Goal: Information Seeking & Learning: Learn about a topic

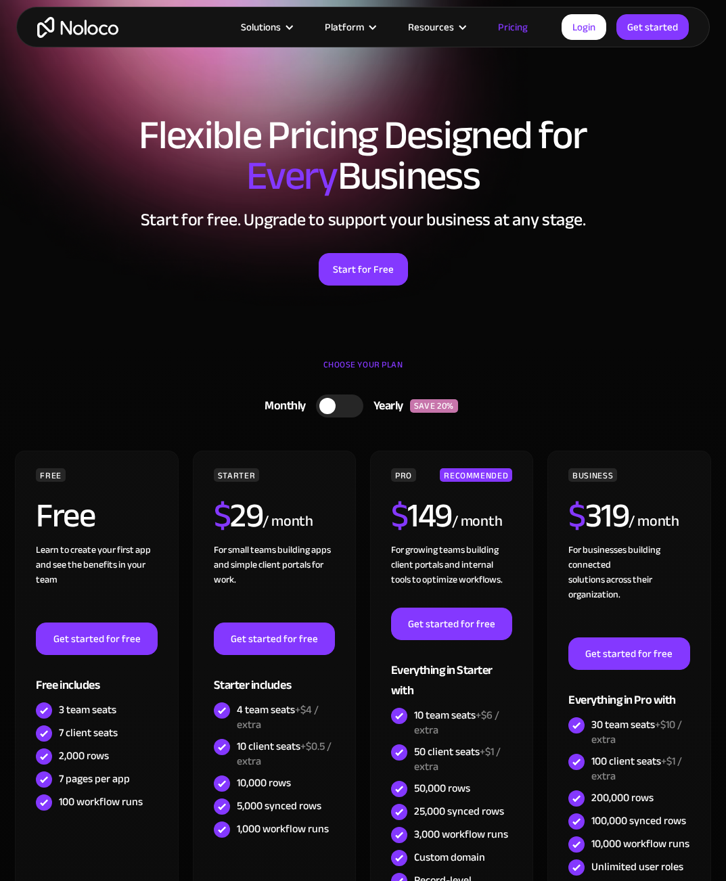
scroll to position [249, 0]
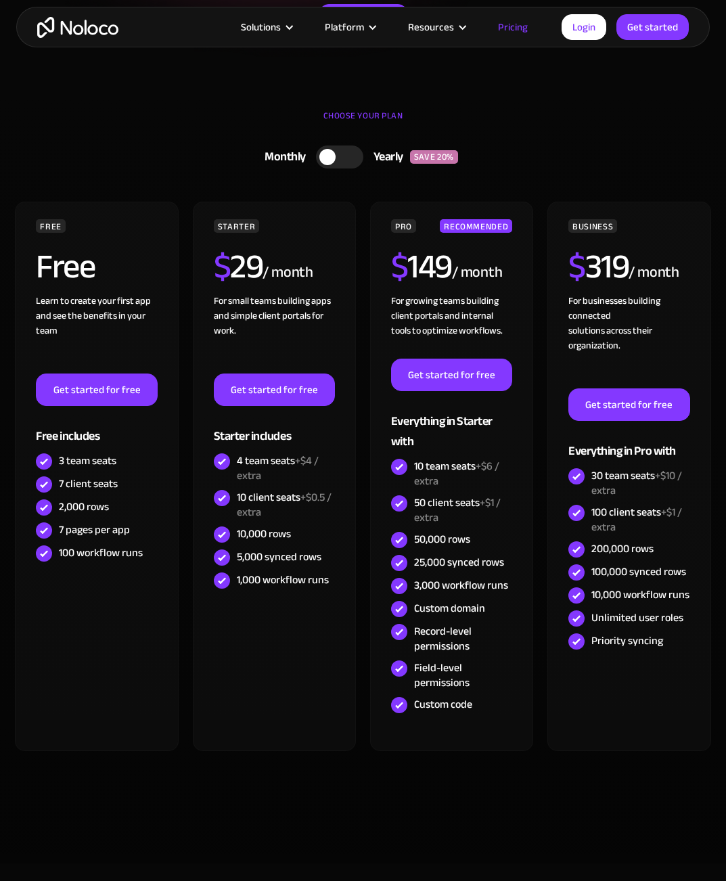
click at [345, 155] on div at bounding box center [339, 157] width 47 height 23
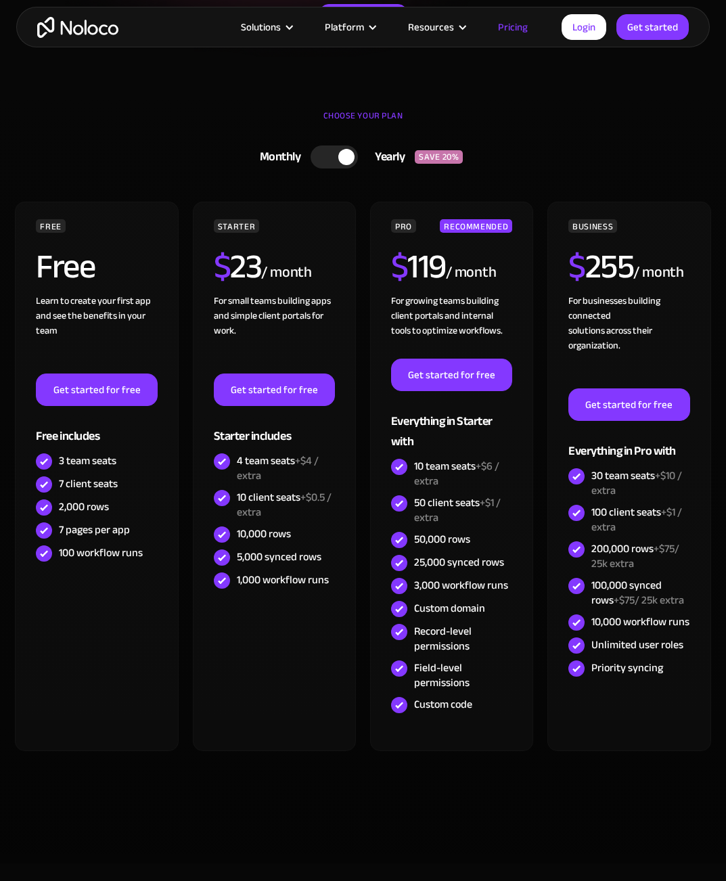
click at [345, 155] on div at bounding box center [346, 157] width 16 height 16
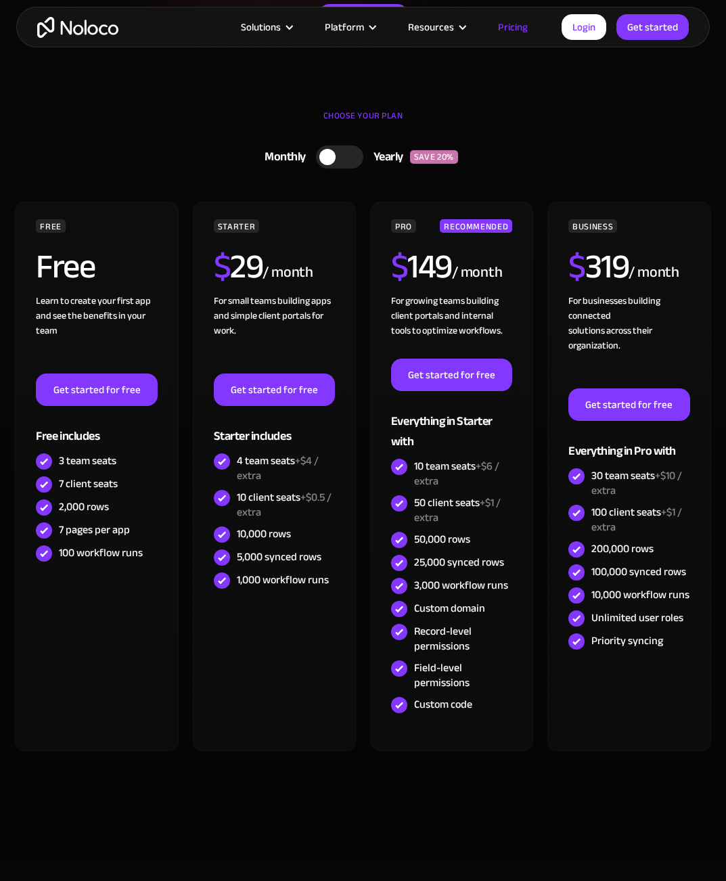
click at [324, 156] on div at bounding box center [327, 157] width 16 height 16
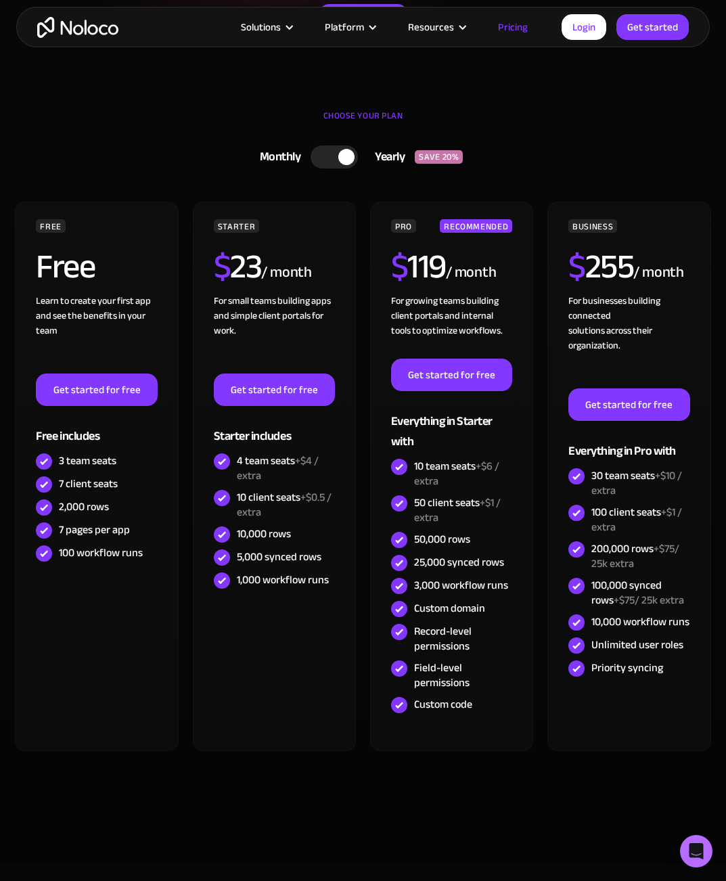
click at [335, 158] on div at bounding box center [334, 157] width 47 height 23
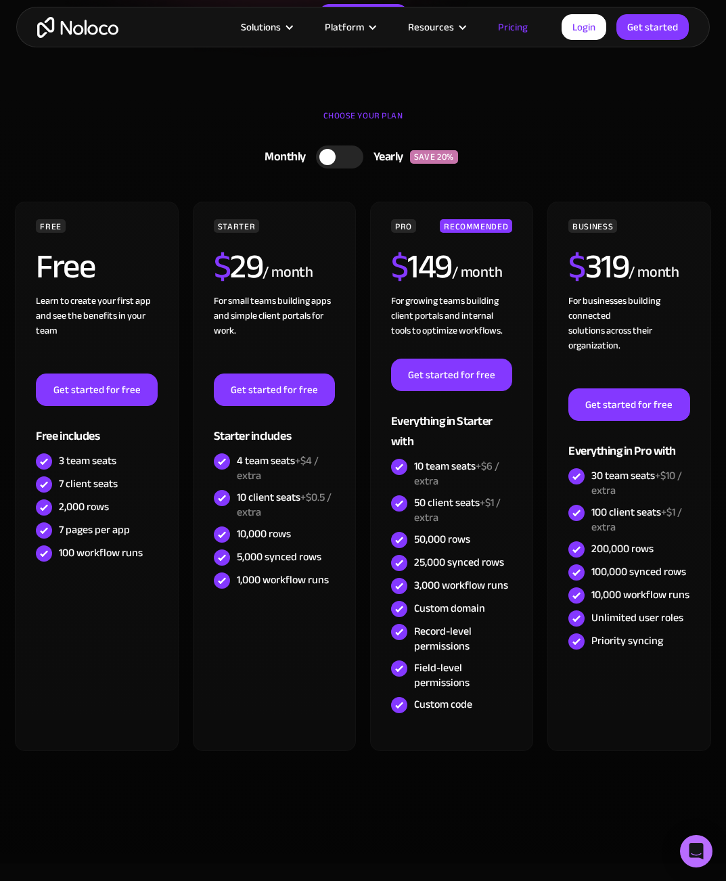
click at [61, 35] on img "home" at bounding box center [77, 27] width 81 height 21
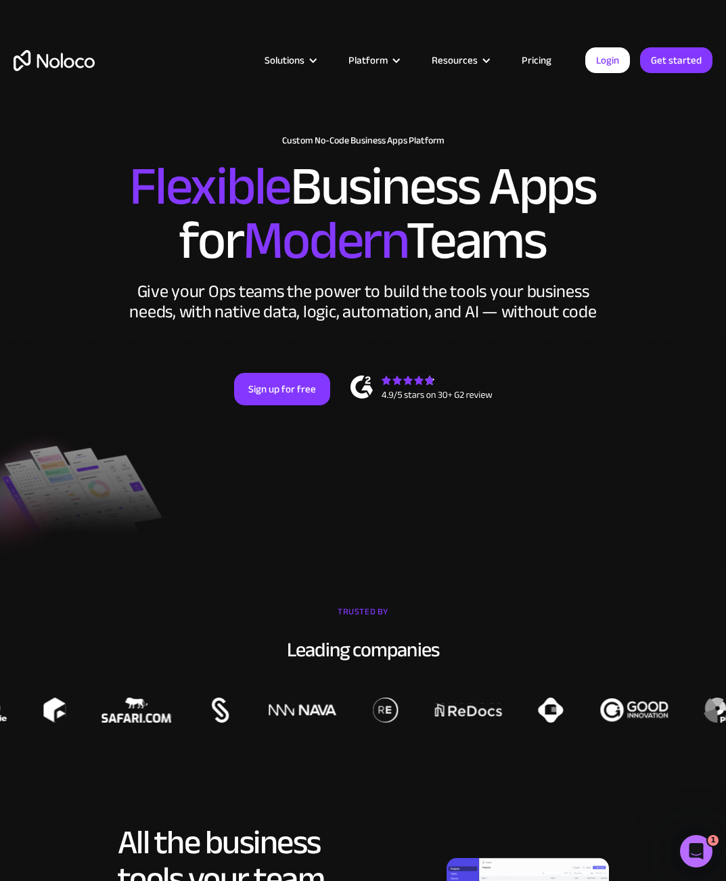
click at [535, 60] on link "Pricing" at bounding box center [537, 60] width 64 height 18
